Goal: Entertainment & Leisure: Consume media (video, audio)

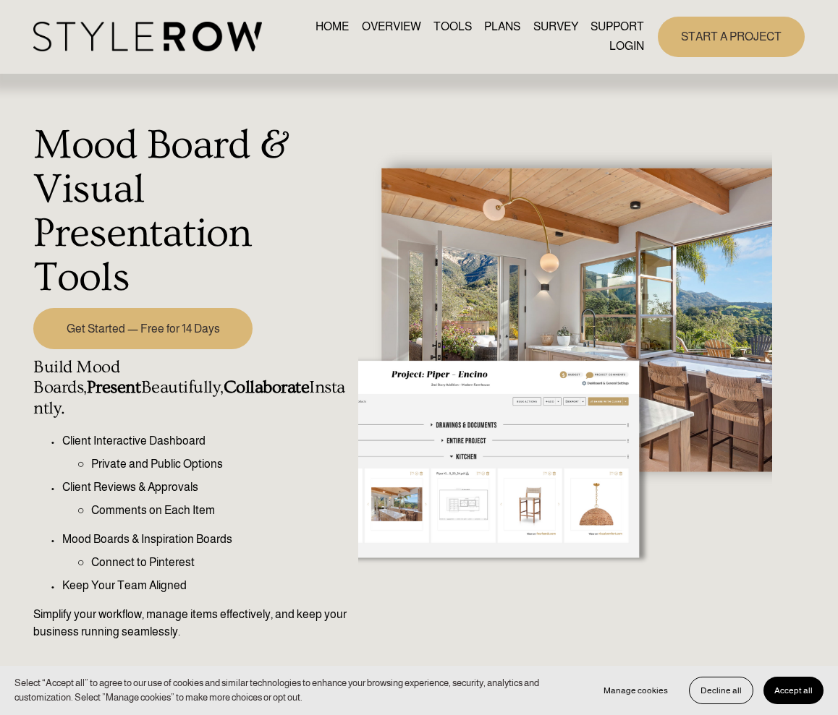
click at [334, 25] on link "HOME" at bounding box center [331, 27] width 33 height 20
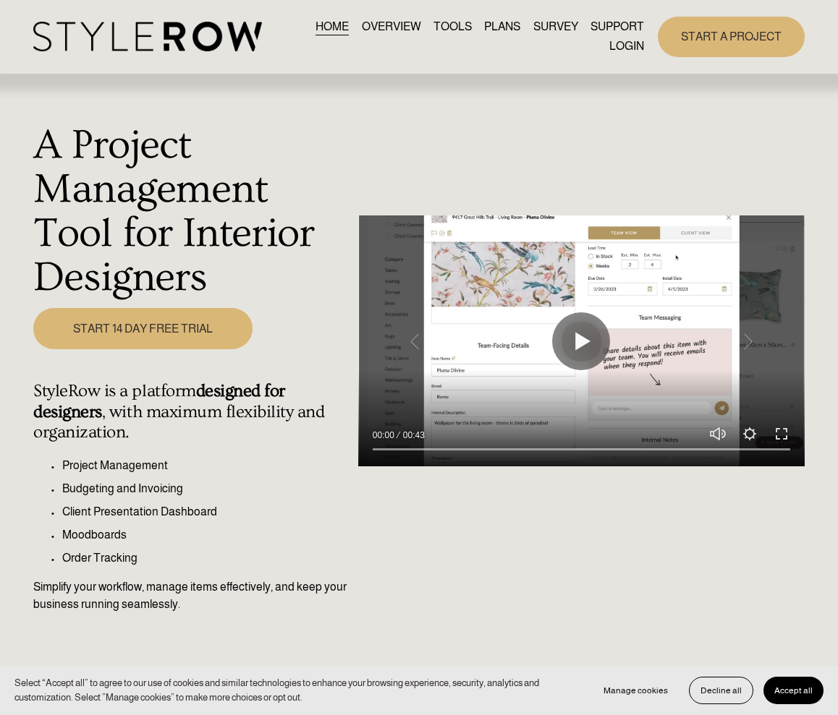
click at [384, 20] on link "OVERVIEW" at bounding box center [391, 27] width 59 height 20
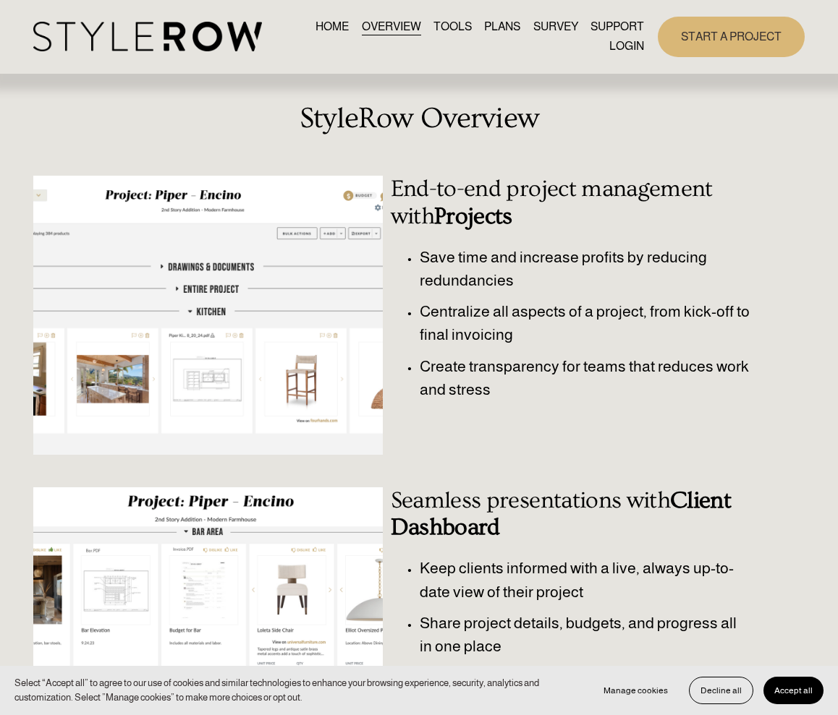
click at [440, 29] on link "TOOLS" at bounding box center [452, 27] width 38 height 20
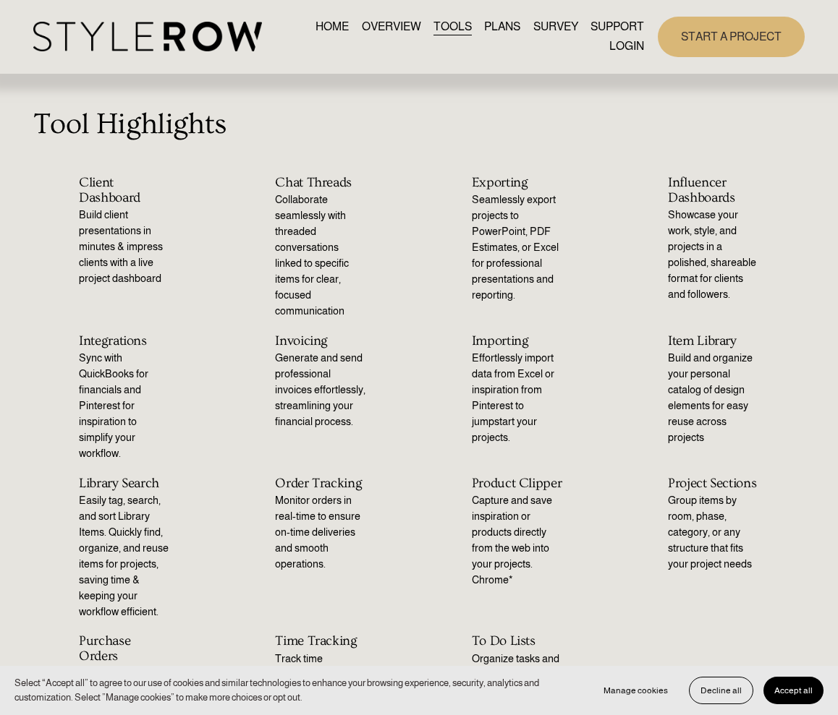
click at [506, 21] on link "PLANS" at bounding box center [502, 27] width 36 height 20
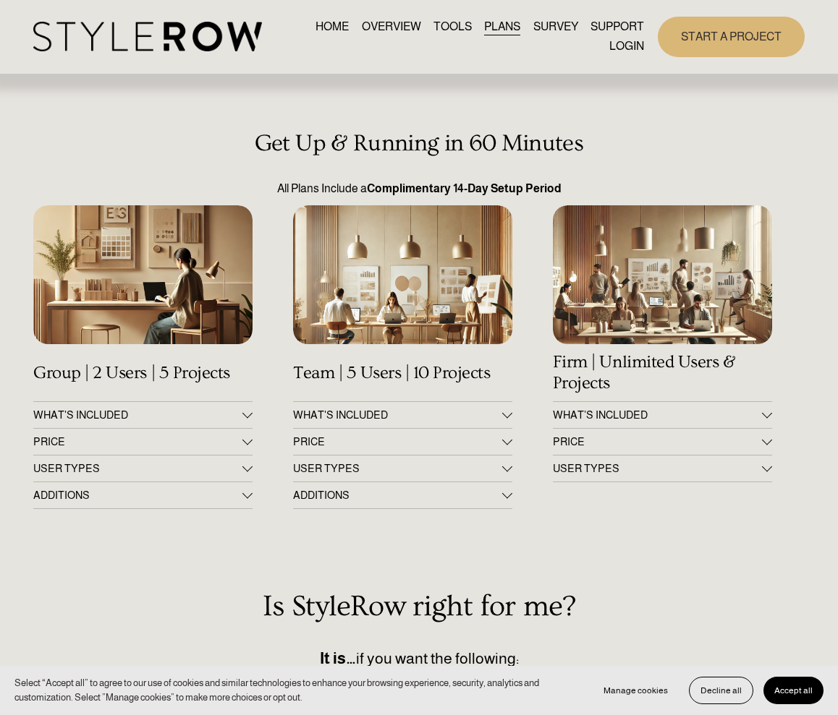
click at [555, 24] on link "SURVEY" at bounding box center [555, 27] width 45 height 20
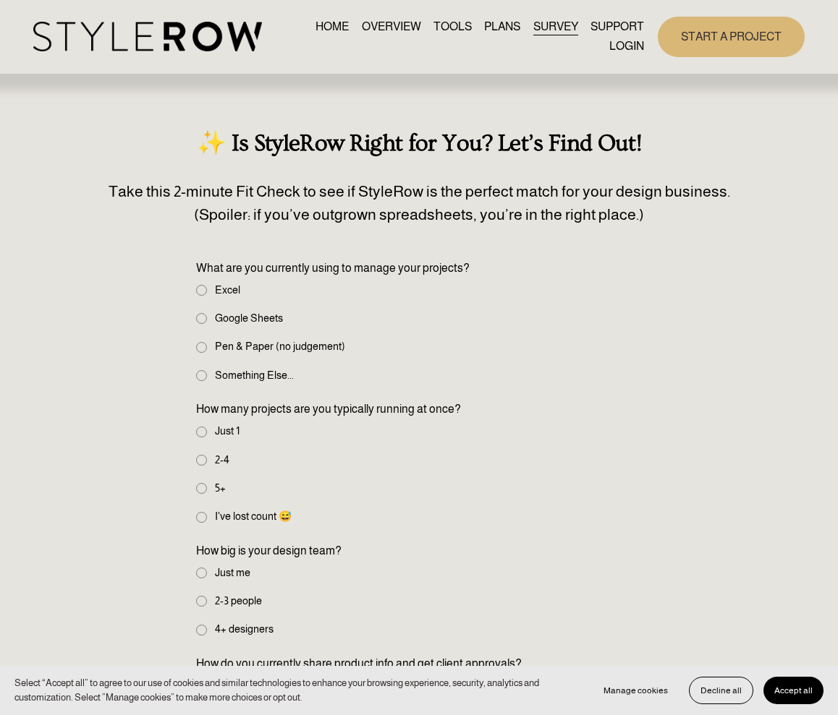
click at [498, 22] on link "PLANS" at bounding box center [502, 27] width 36 height 20
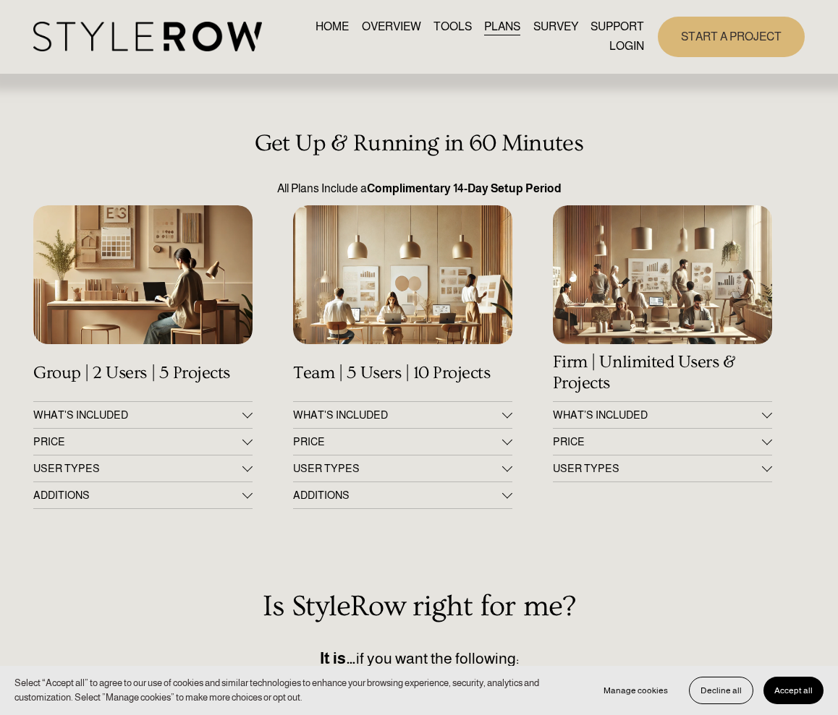
click at [540, 31] on link "SURVEY" at bounding box center [555, 27] width 45 height 20
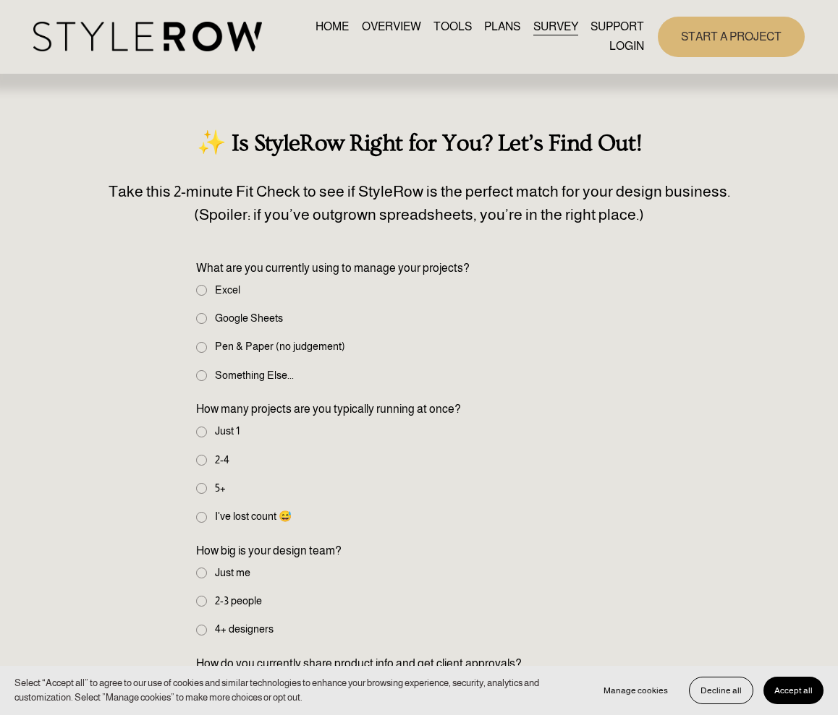
click at [393, 25] on link "OVERVIEW" at bounding box center [391, 27] width 59 height 20
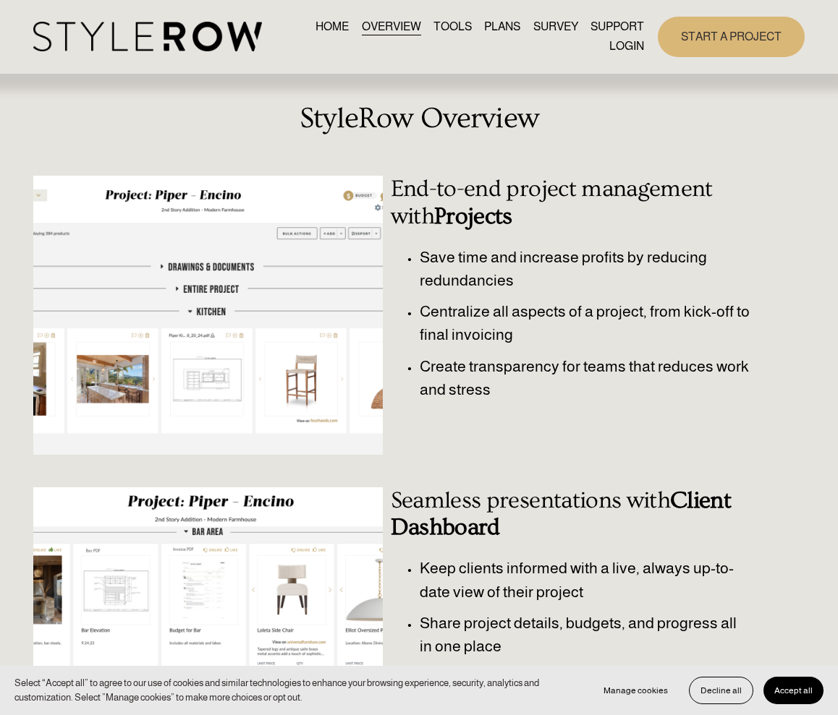
click at [338, 25] on link "HOME" at bounding box center [331, 27] width 33 height 20
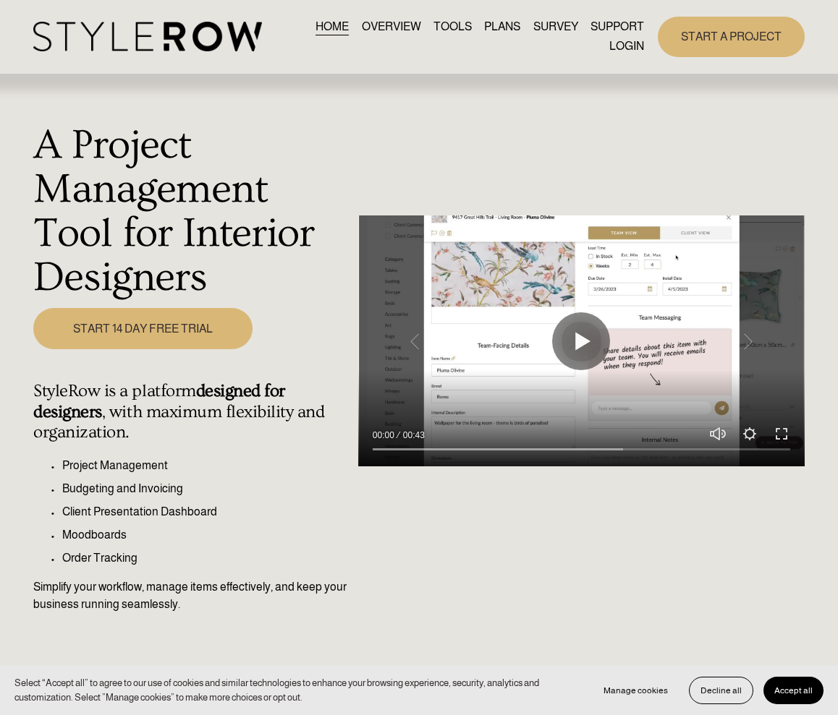
click at [250, 30] on img at bounding box center [147, 37] width 228 height 30
click at [537, 30] on link "SURVEY" at bounding box center [555, 27] width 45 height 20
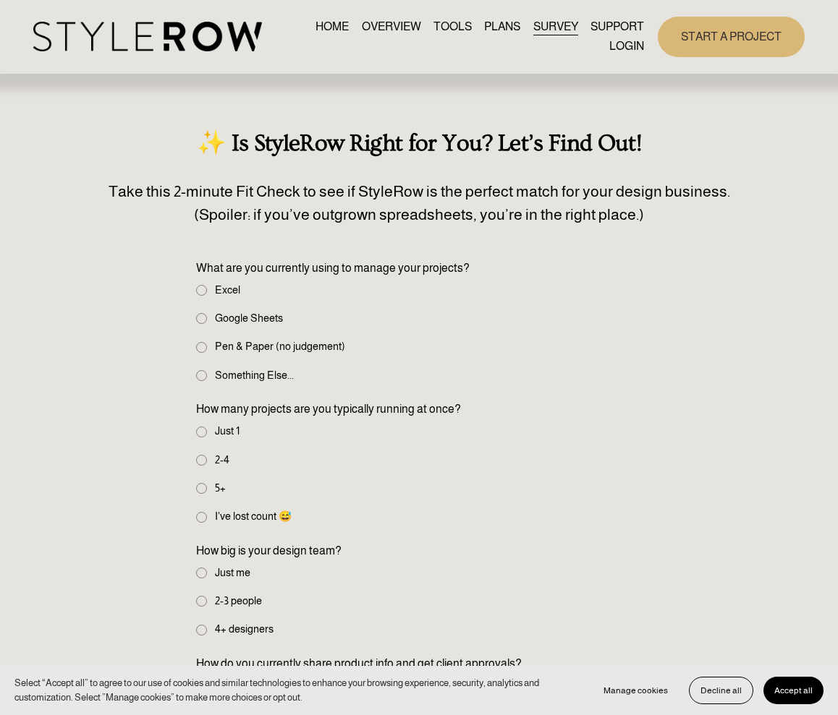
click at [372, 22] on link "OVERVIEW" at bounding box center [391, 27] width 59 height 20
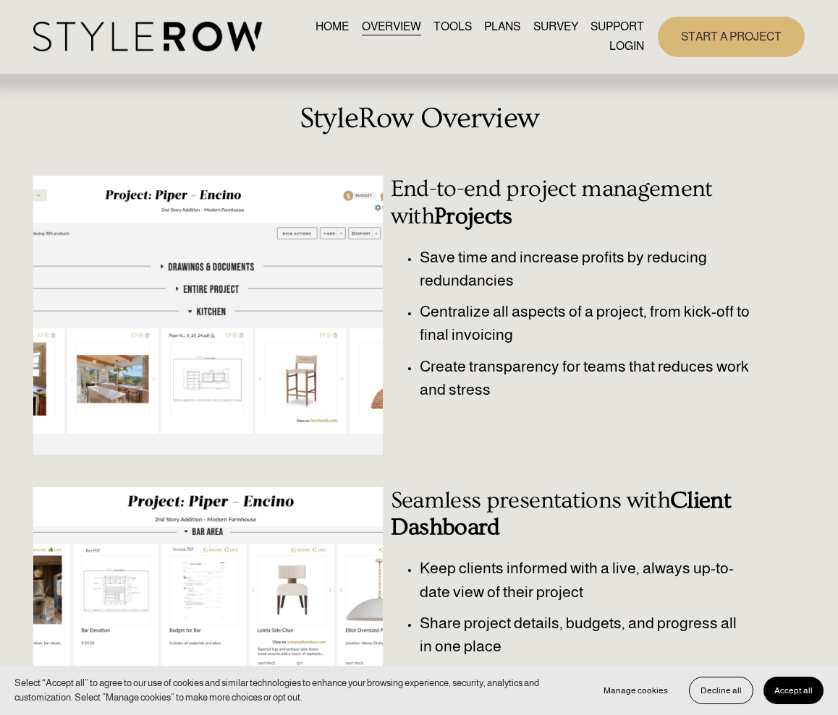
click at [449, 23] on link "TOOLS" at bounding box center [452, 27] width 38 height 20
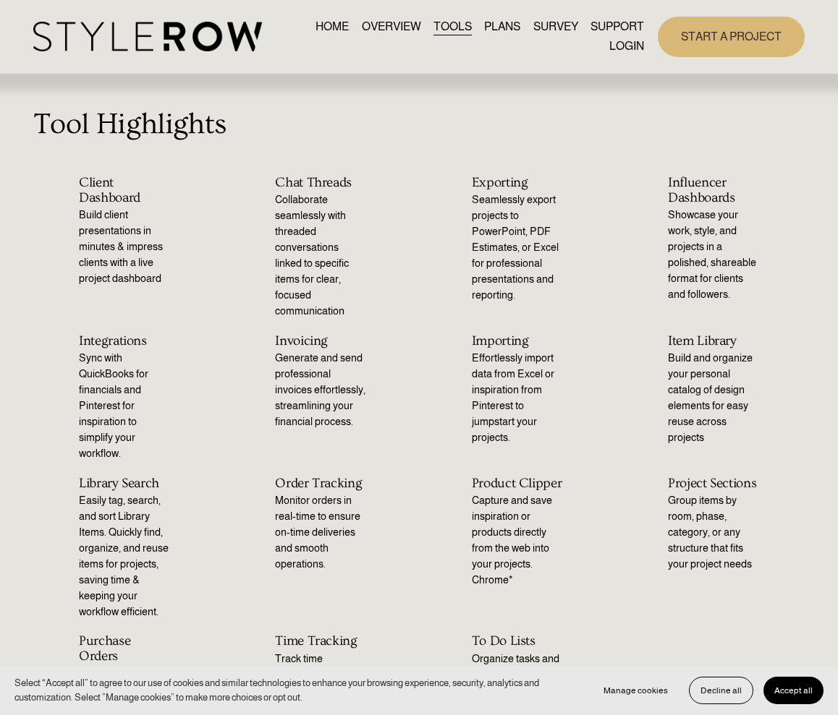
click at [315, 20] on link "HOME" at bounding box center [331, 27] width 33 height 20
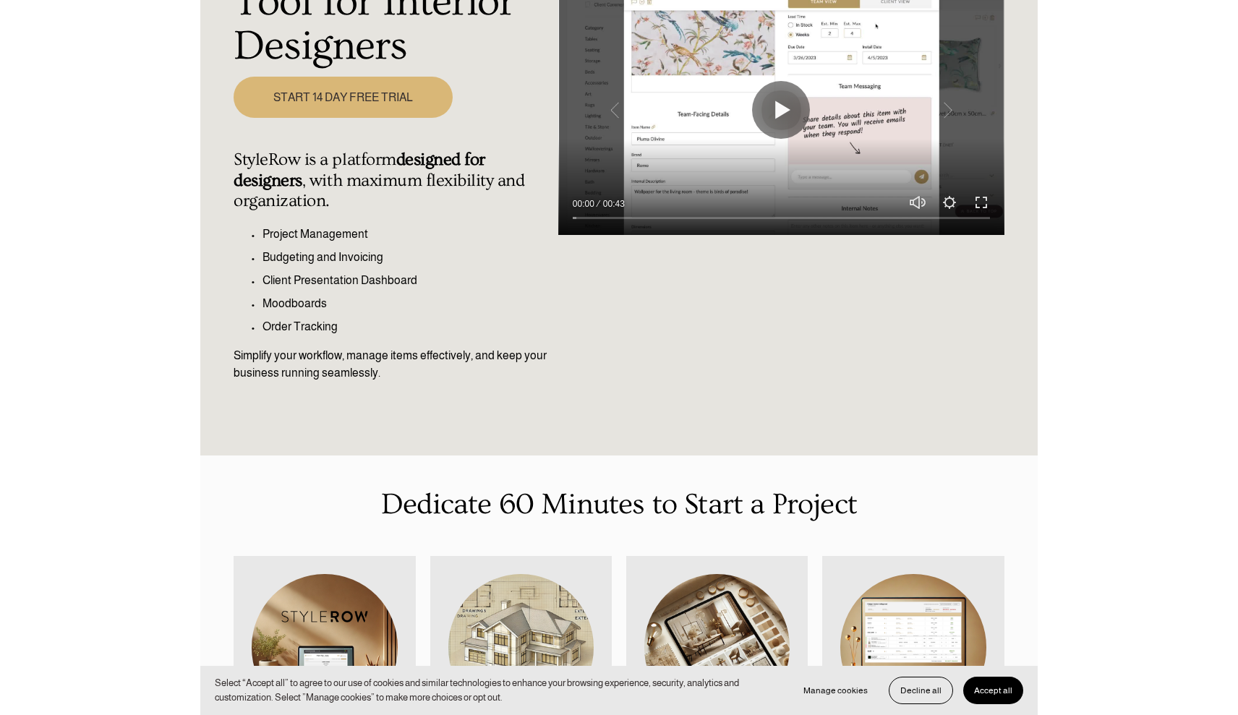
scroll to position [260, 0]
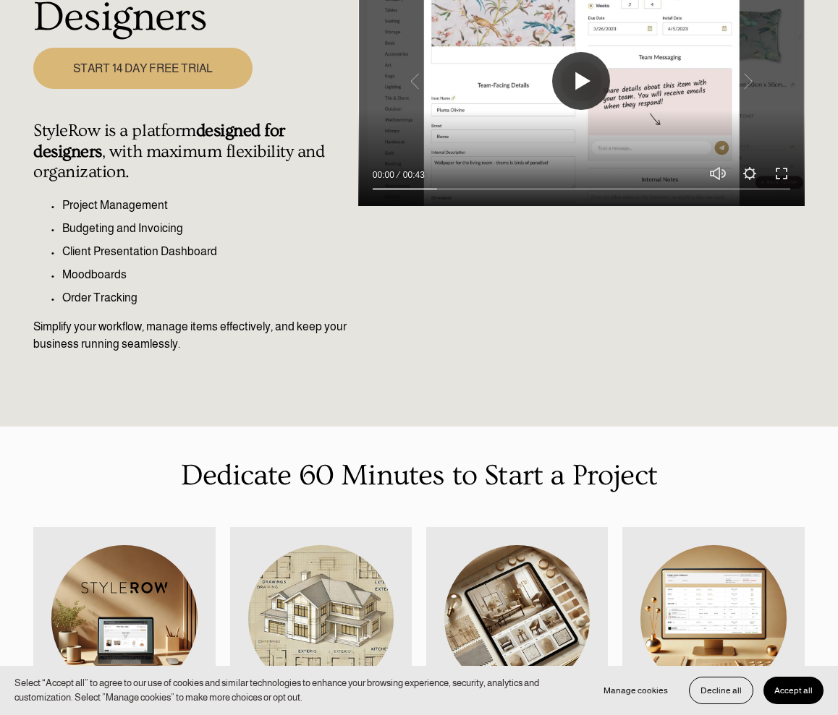
click at [586, 82] on button "Play" at bounding box center [581, 81] width 58 height 58
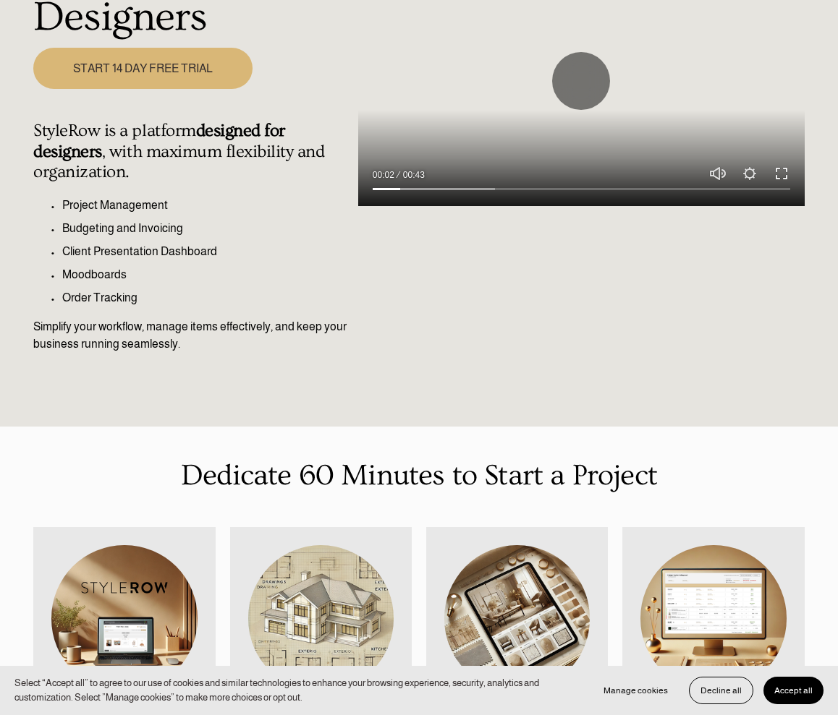
click at [783, 177] on button "Exit fullscreen Enter fullscreen" at bounding box center [780, 173] width 17 height 17
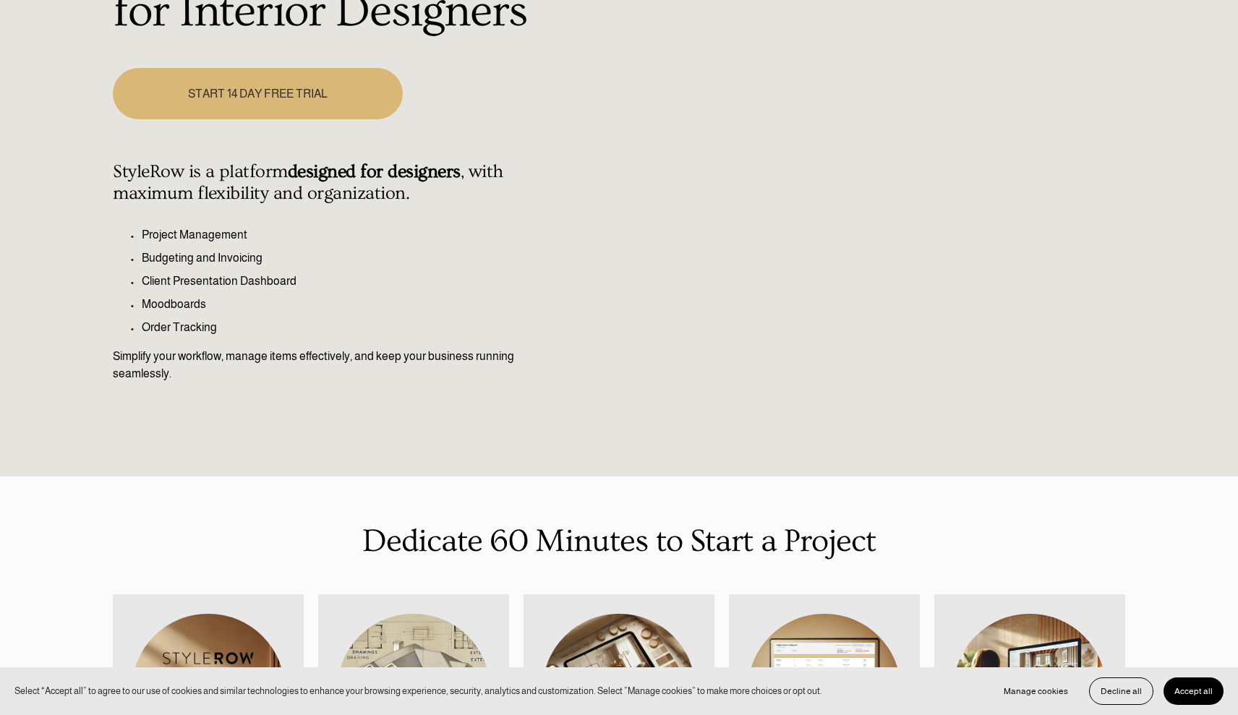
type input "97.26"
type input "0.9"
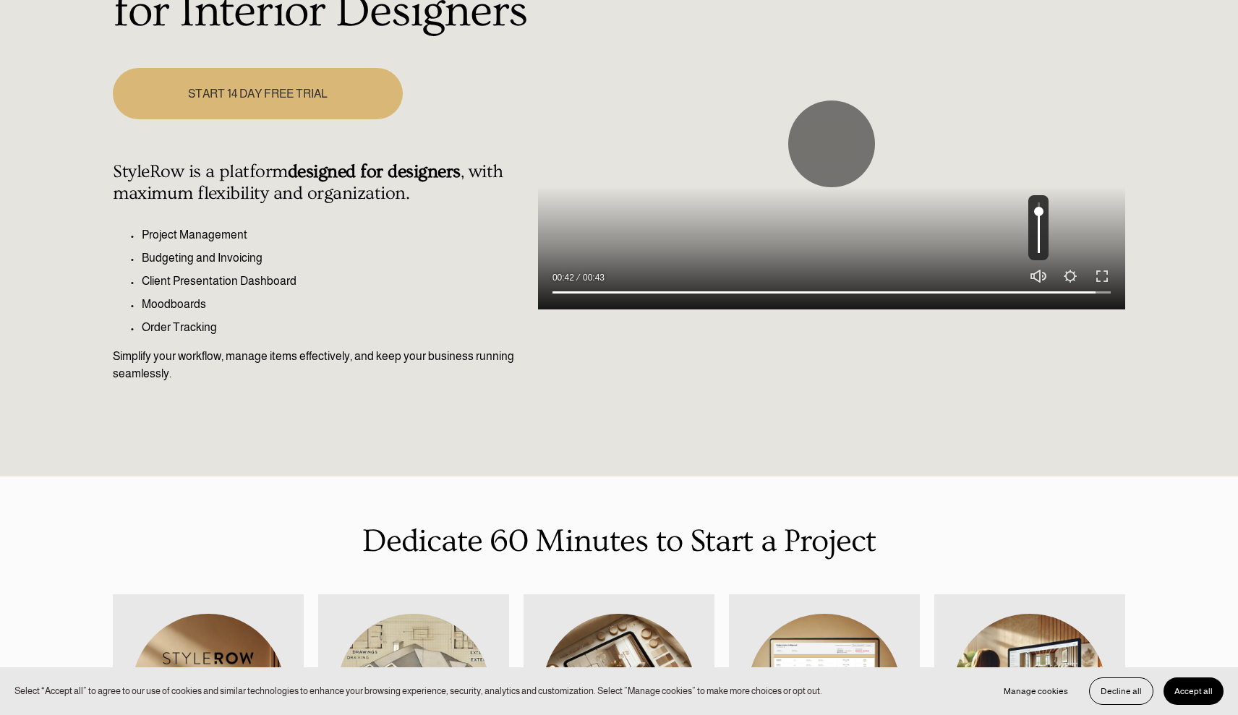
type input "97.87"
type input "0.8"
type input "100"
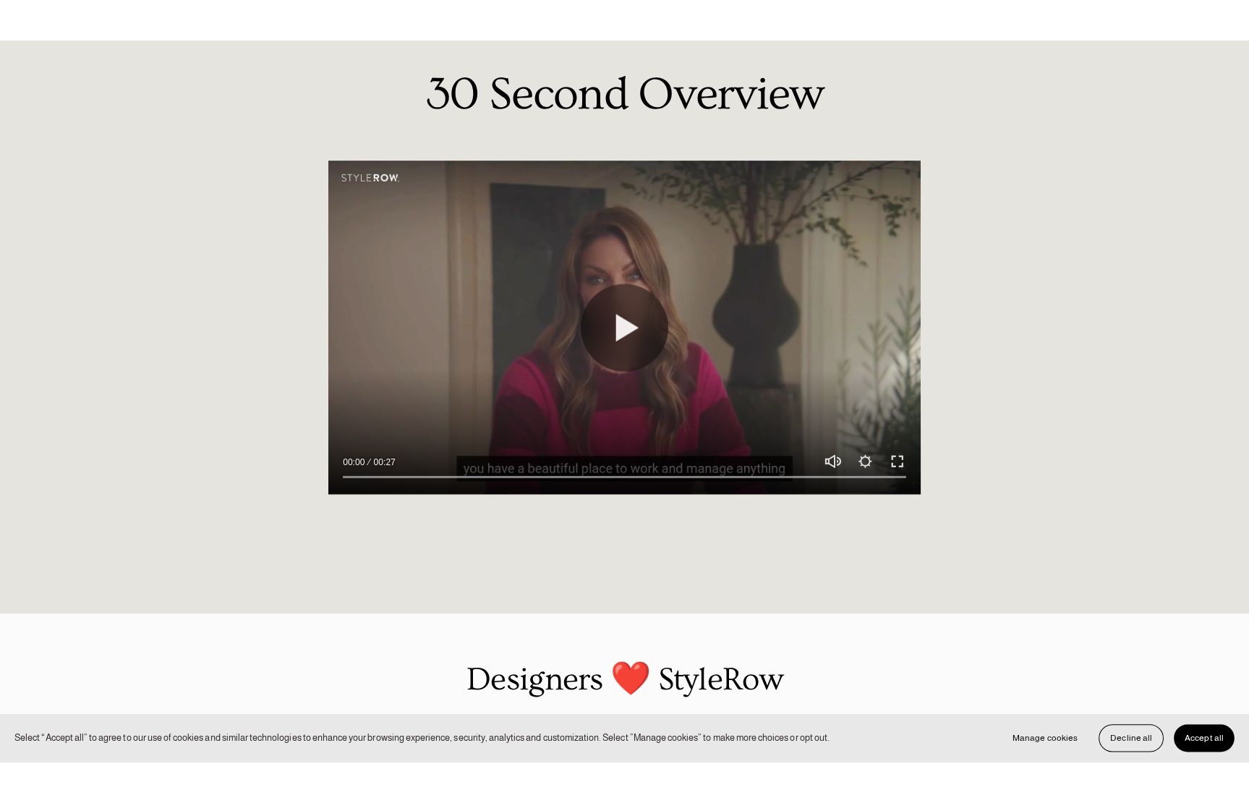
scroll to position [1214, 0]
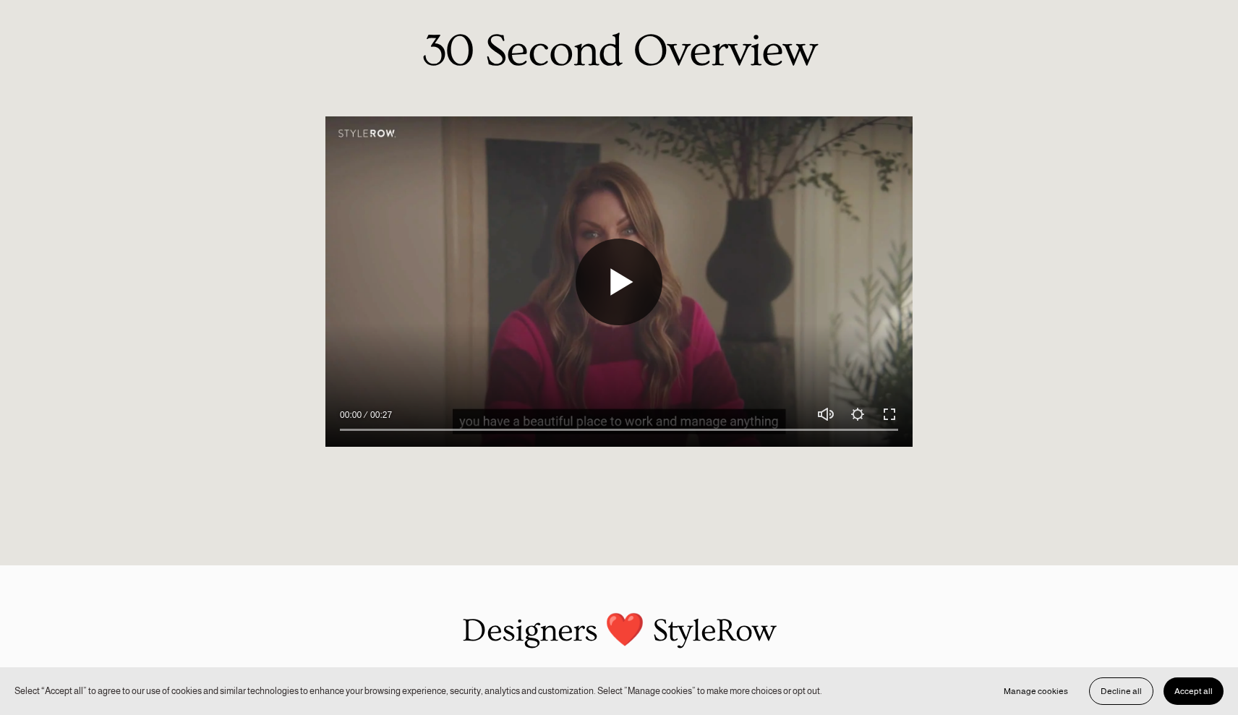
click at [627, 307] on button "Play" at bounding box center [619, 282] width 87 height 87
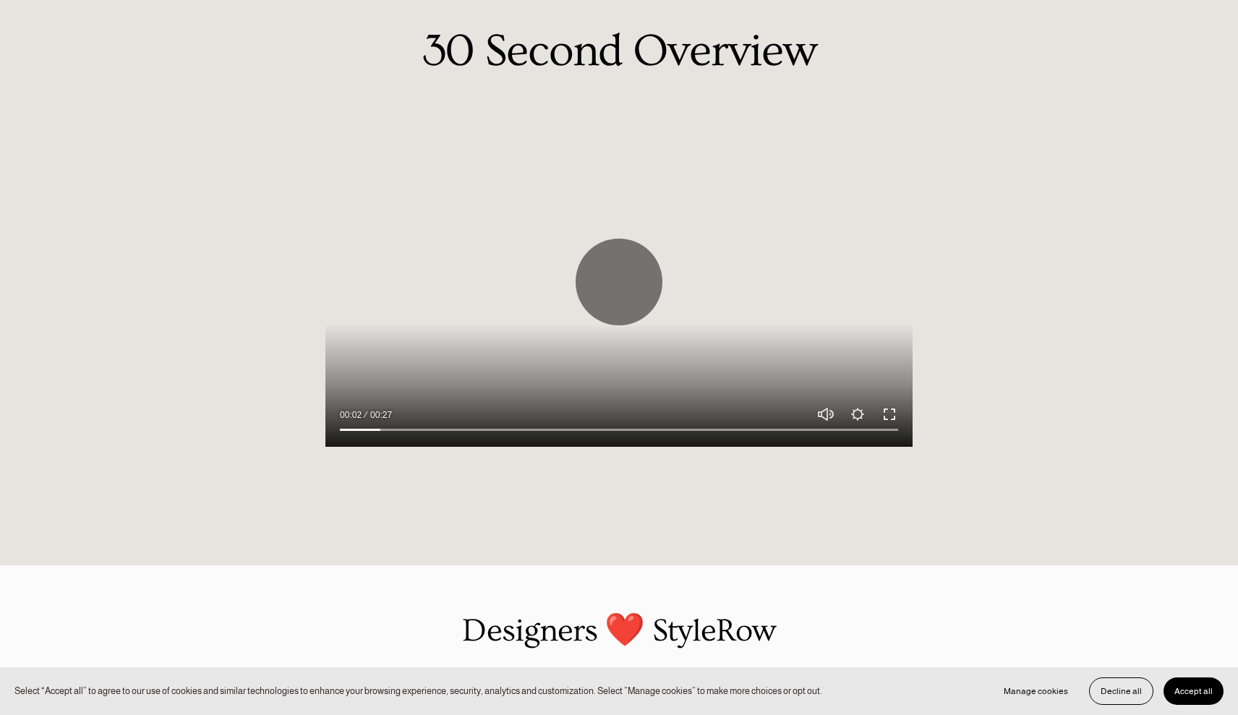
click at [837, 422] on button "Exit fullscreen Enter fullscreen" at bounding box center [889, 414] width 17 height 17
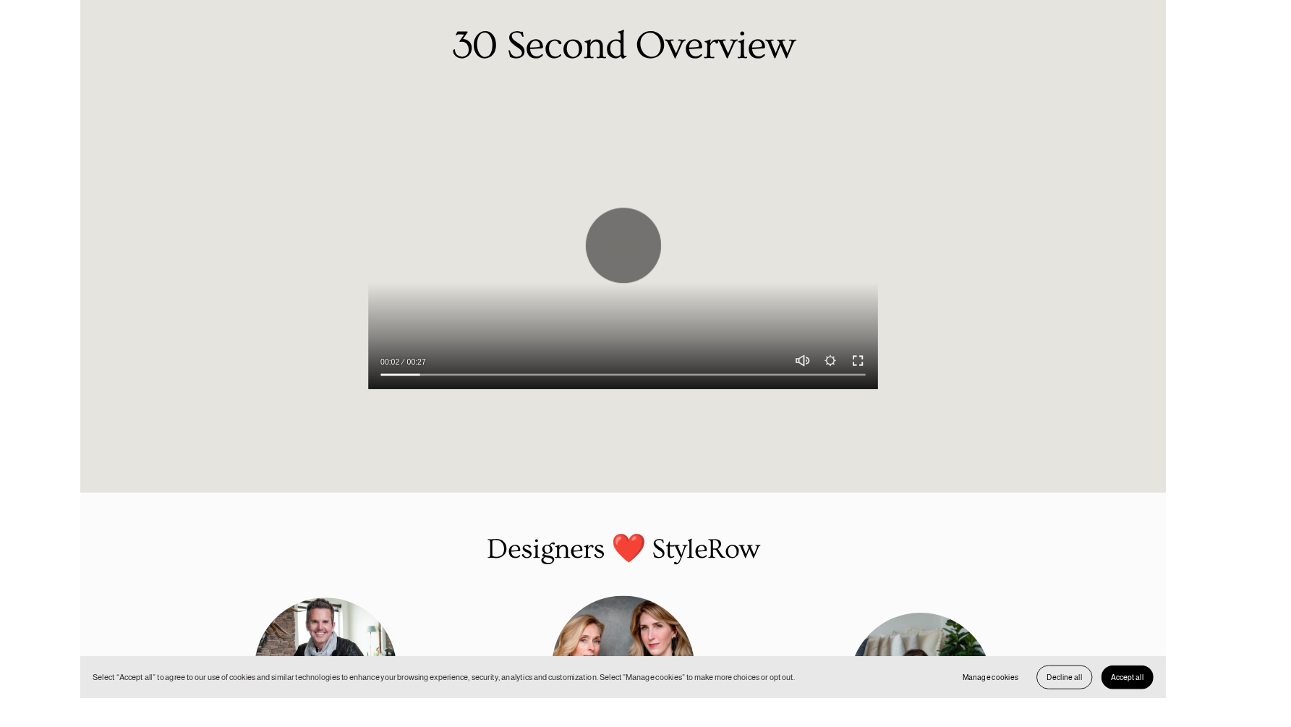
scroll to position [1216, 0]
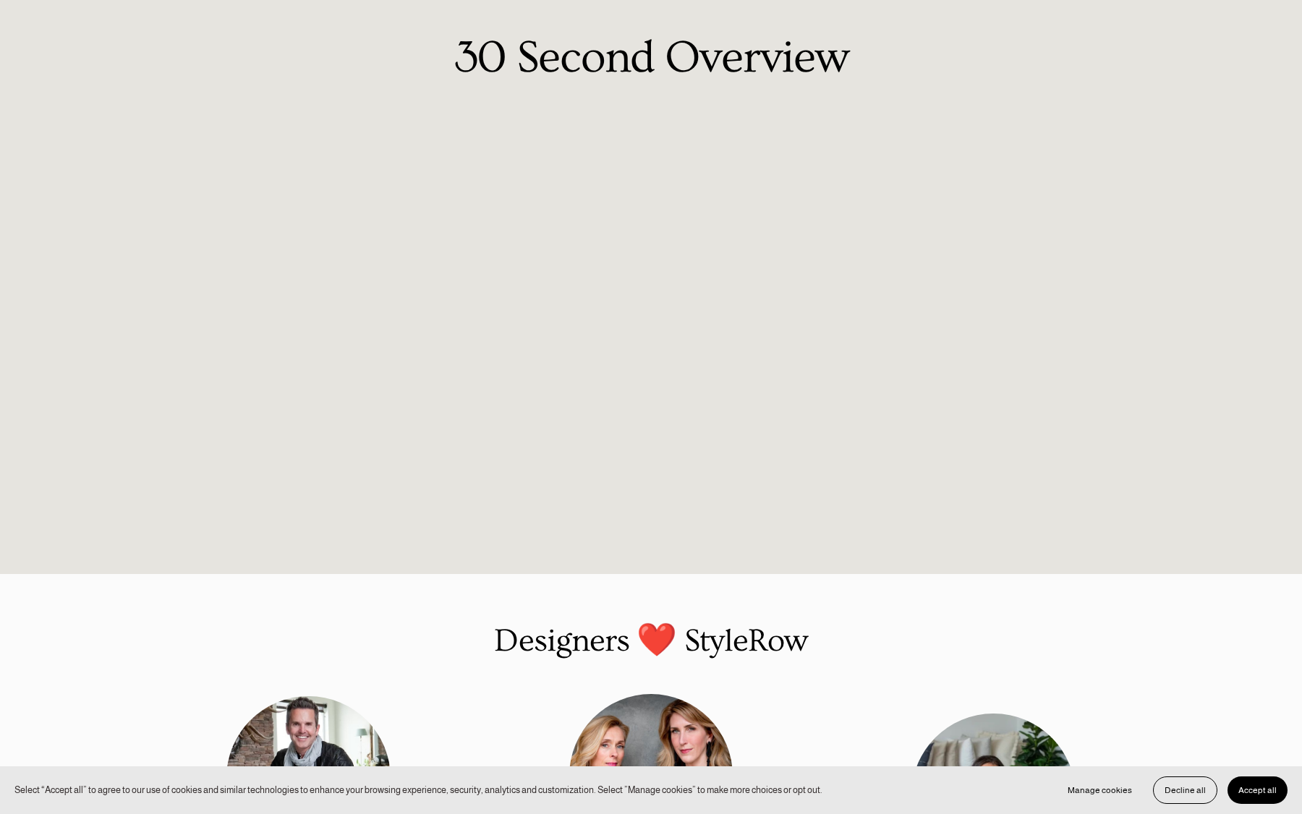
type input "100"
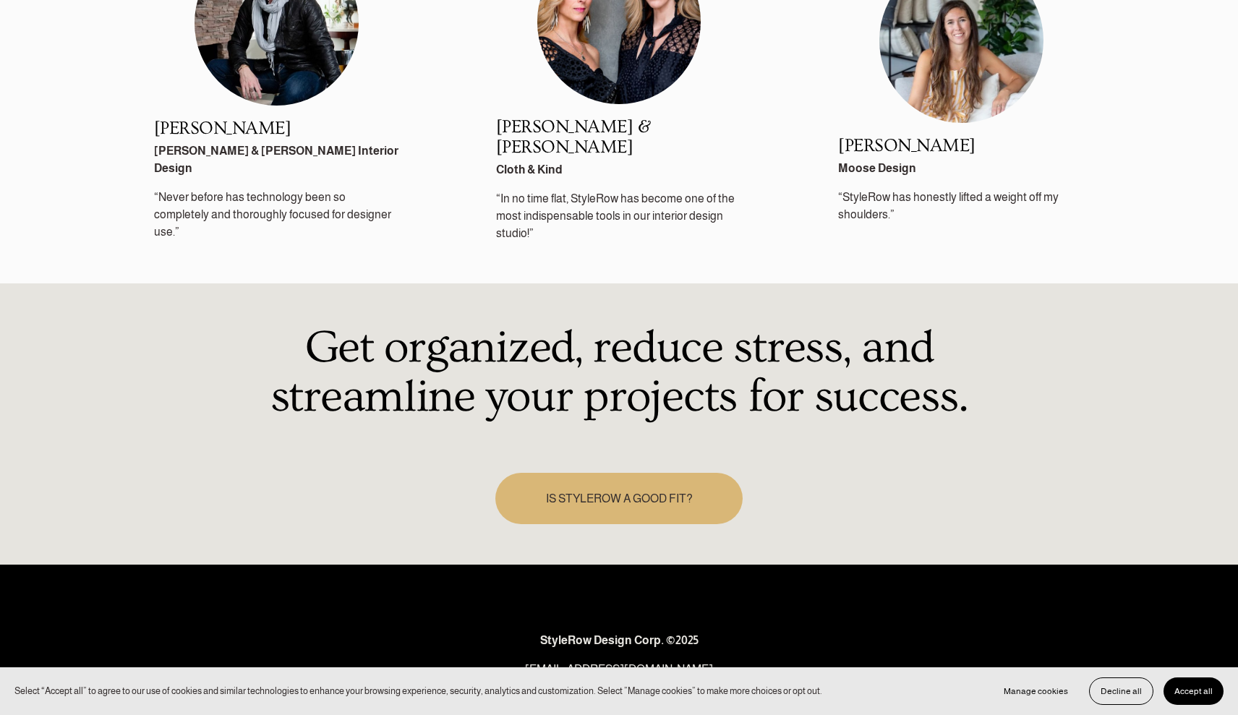
scroll to position [2064, 0]
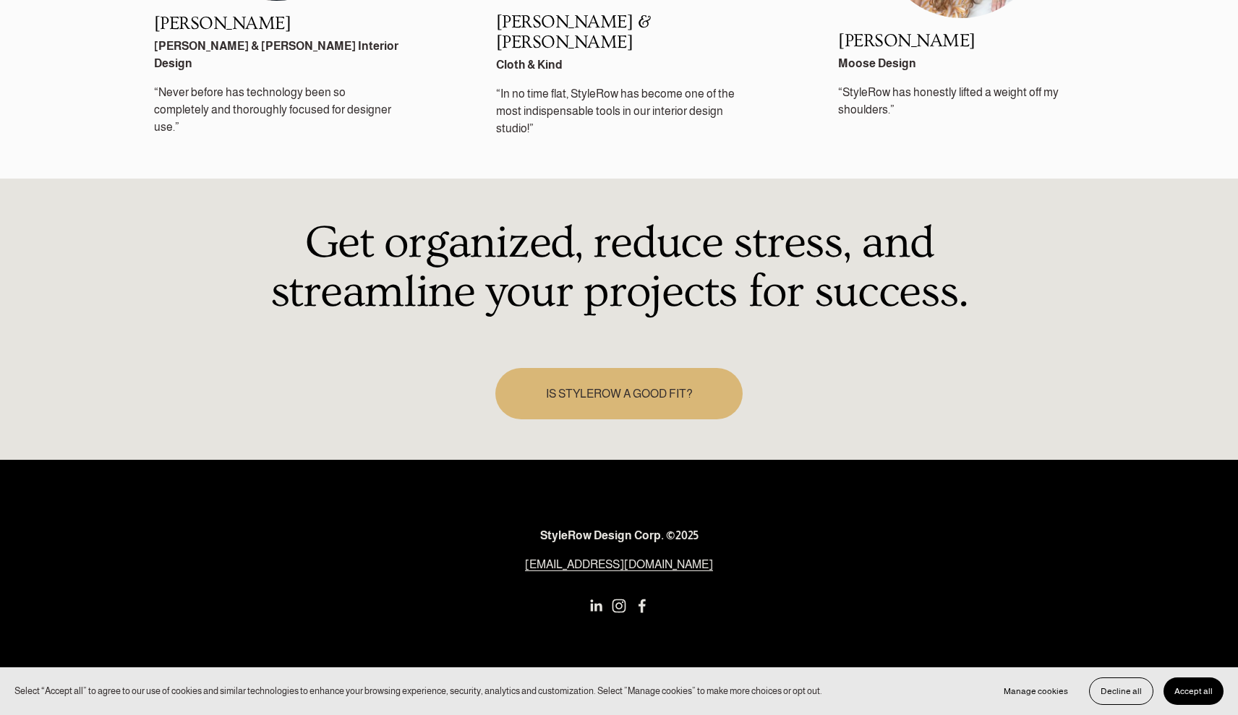
click at [621, 600] on use "Instagram" at bounding box center [620, 607] width 14 height 14
